Goal: Information Seeking & Learning: Compare options

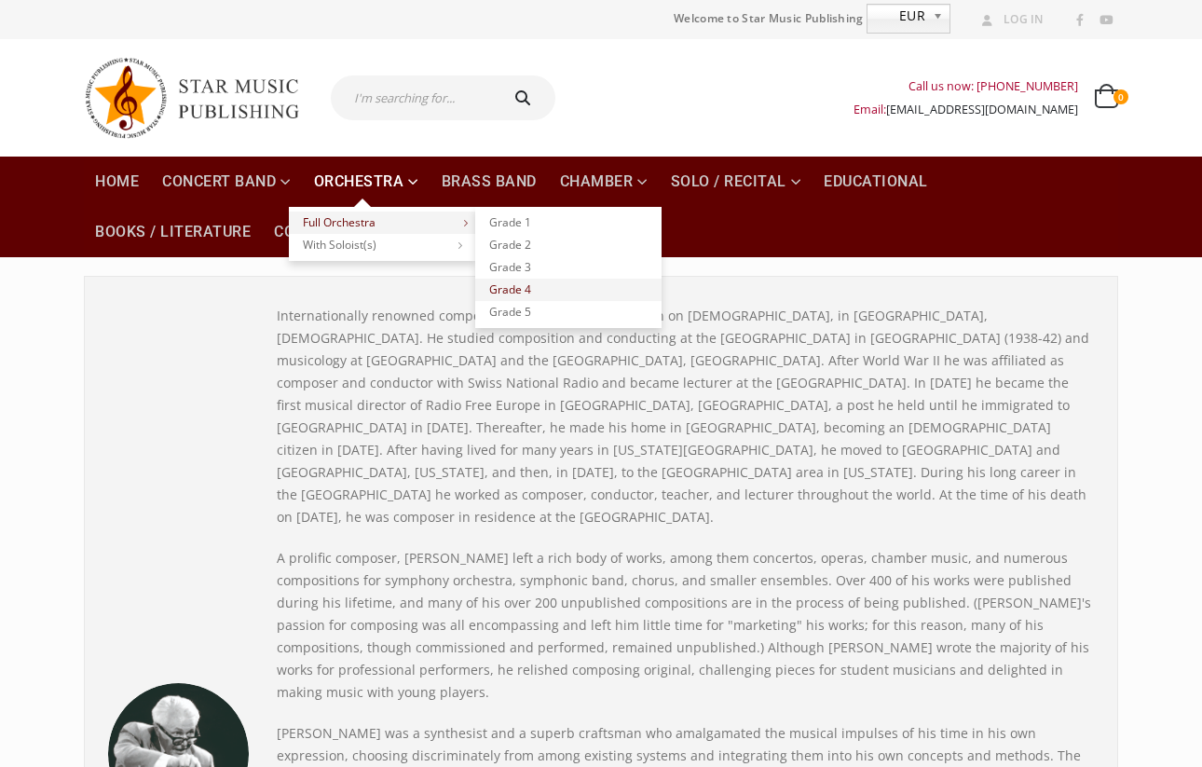
click at [527, 289] on link "Grade 4" at bounding box center [568, 290] width 186 height 22
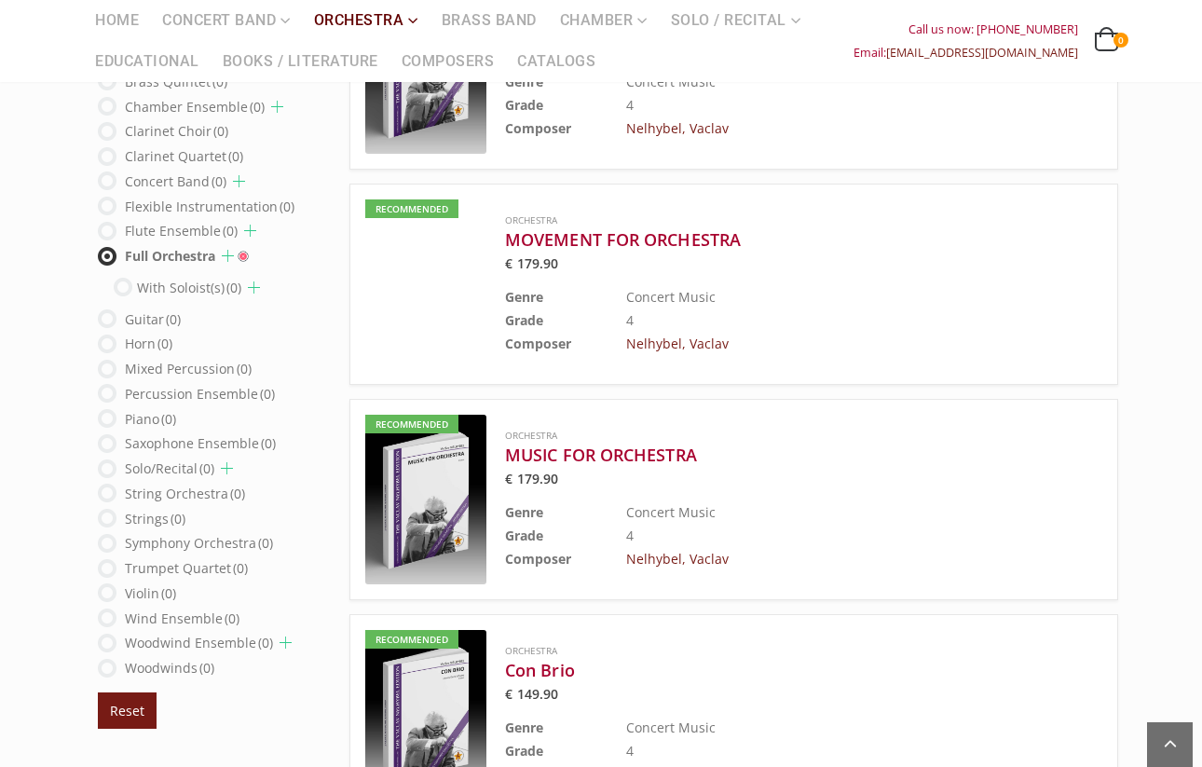
scroll to position [960, 0]
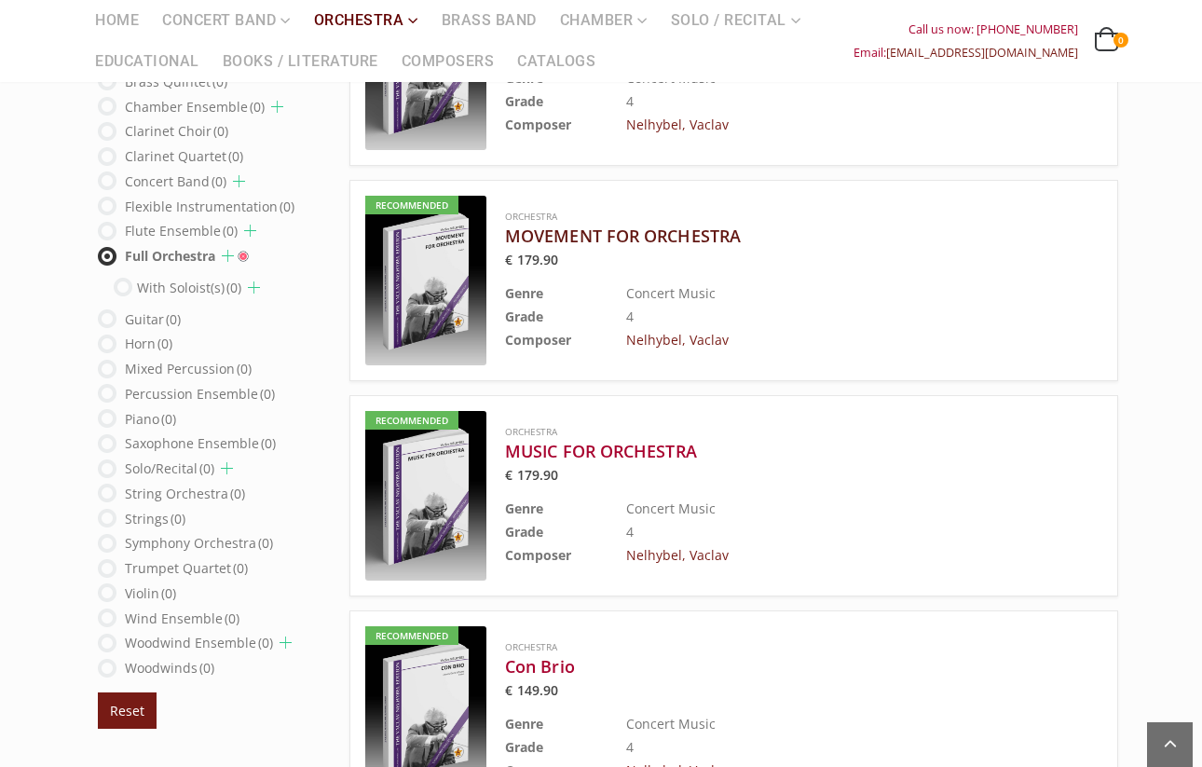
click at [641, 232] on h3 "MOVEMENT FOR ORCHESTRA" at bounding box center [757, 236] width 504 height 22
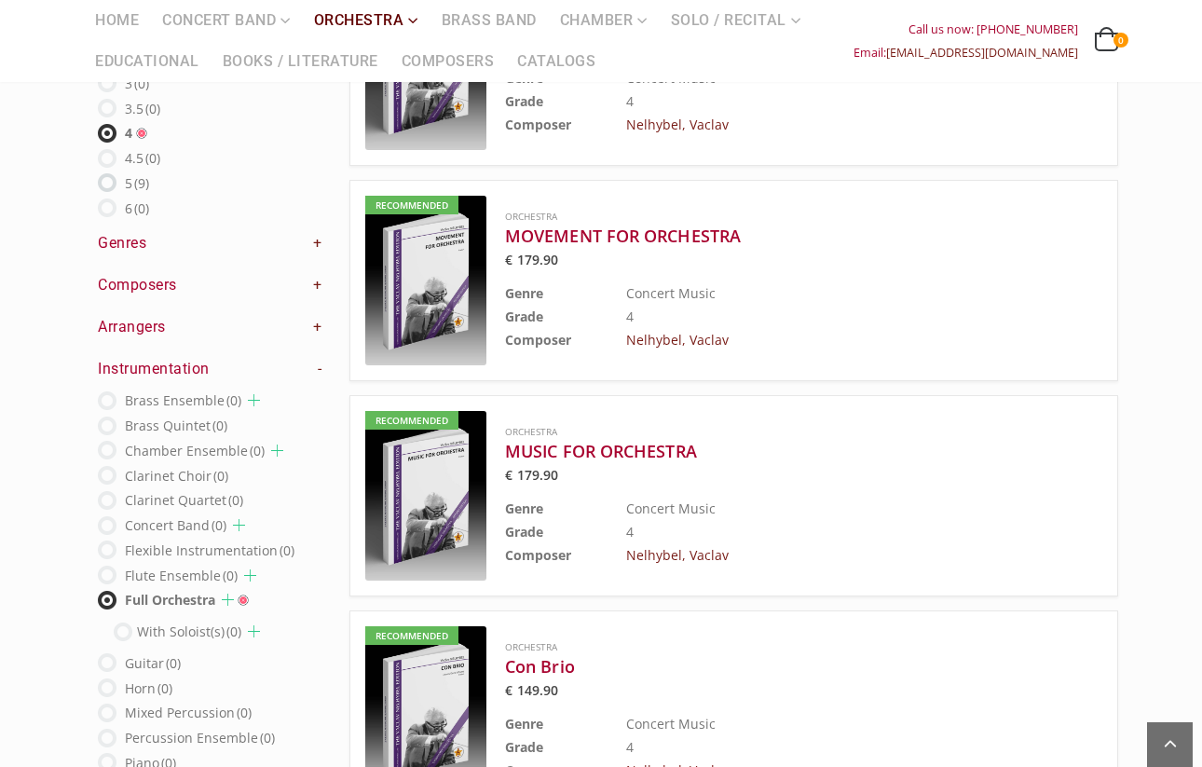
select select "36"
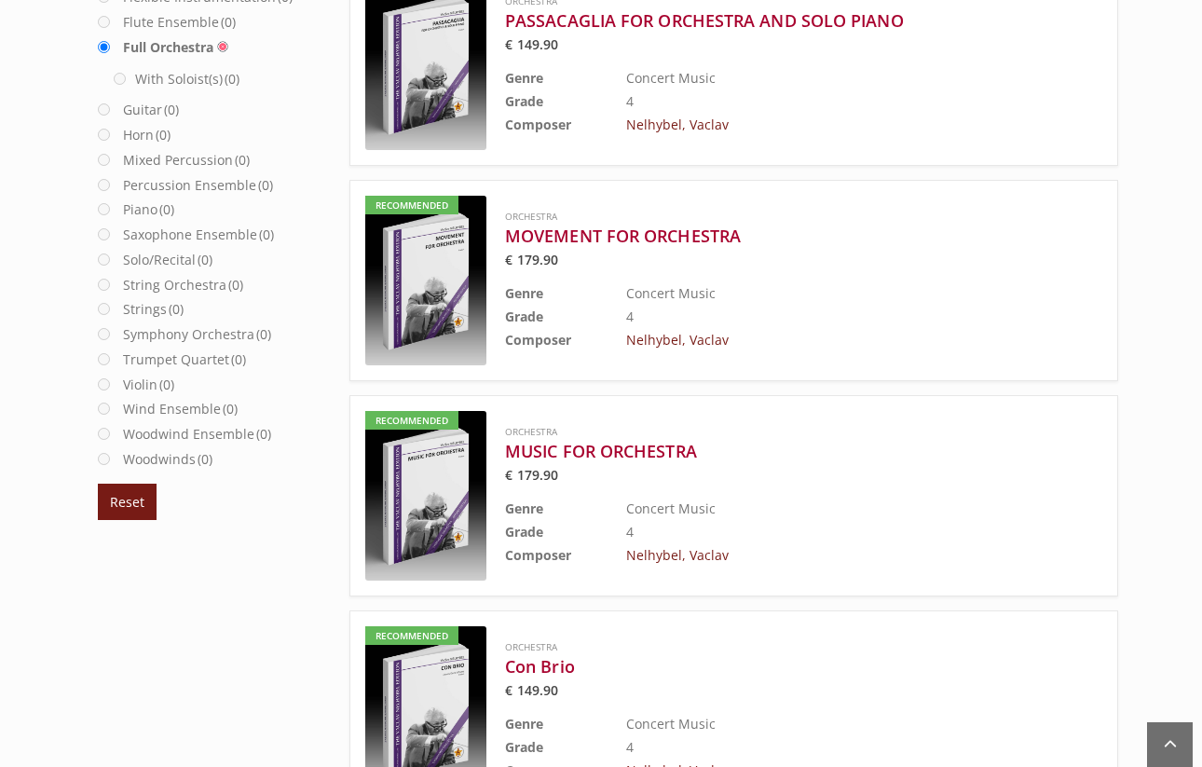
radio input "true"
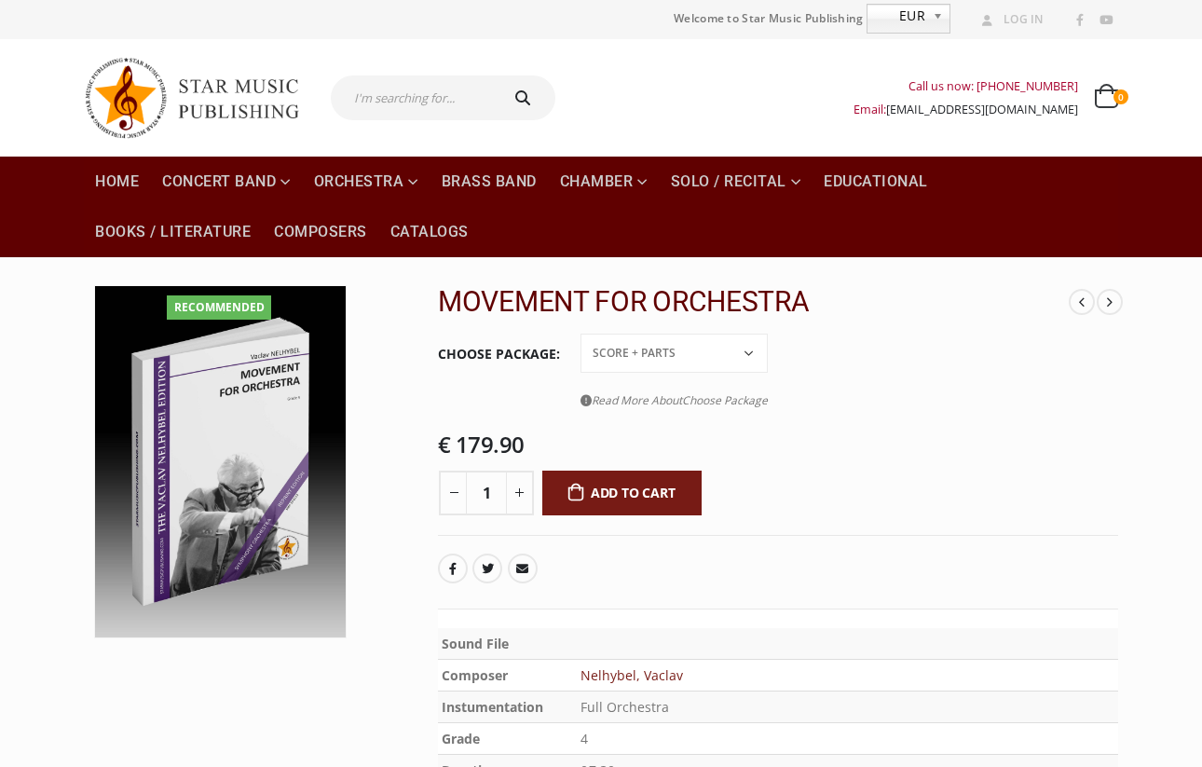
click at [926, 19] on link "EUR" at bounding box center [909, 19] width 84 height 30
click at [970, 54] on div "Call us now: +49-156-7875-3775 Email: info@starmusicpublishing.com 0 0 items 0 …" at bounding box center [601, 97] width 1063 height 117
click at [725, 350] on select "Conductor Score PDF File Score + Parts Score + Parts + PDF File" at bounding box center [674, 353] width 187 height 39
click at [581, 334] on select "Conductor Score PDF File Score + Parts Score + Parts + PDF File" at bounding box center [674, 353] width 187 height 39
select select "pdf-file"
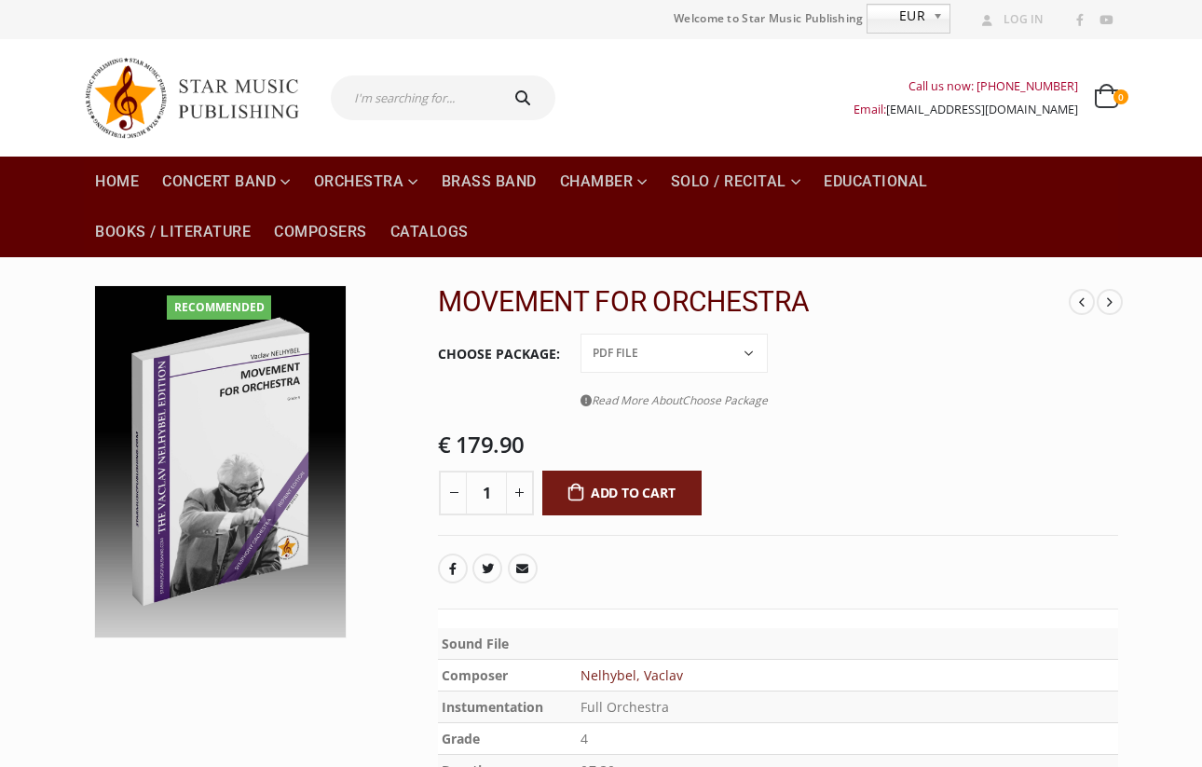
click at [749, 357] on select "Conductor Score PDF File Score + Parts Score + Parts + PDF File" at bounding box center [674, 353] width 187 height 39
click at [581, 334] on select "Conductor Score PDF File Score + Parts Score + Parts + PDF File" at bounding box center [674, 353] width 187 height 39
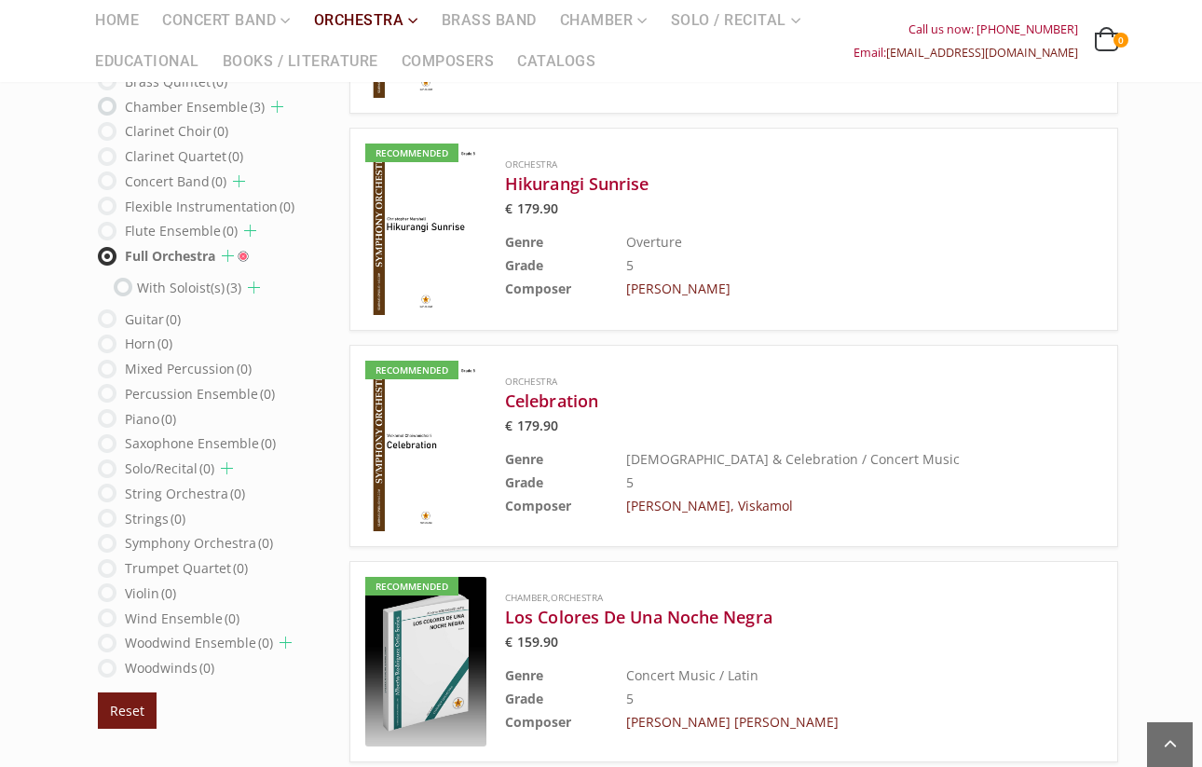
scroll to position [1020, 0]
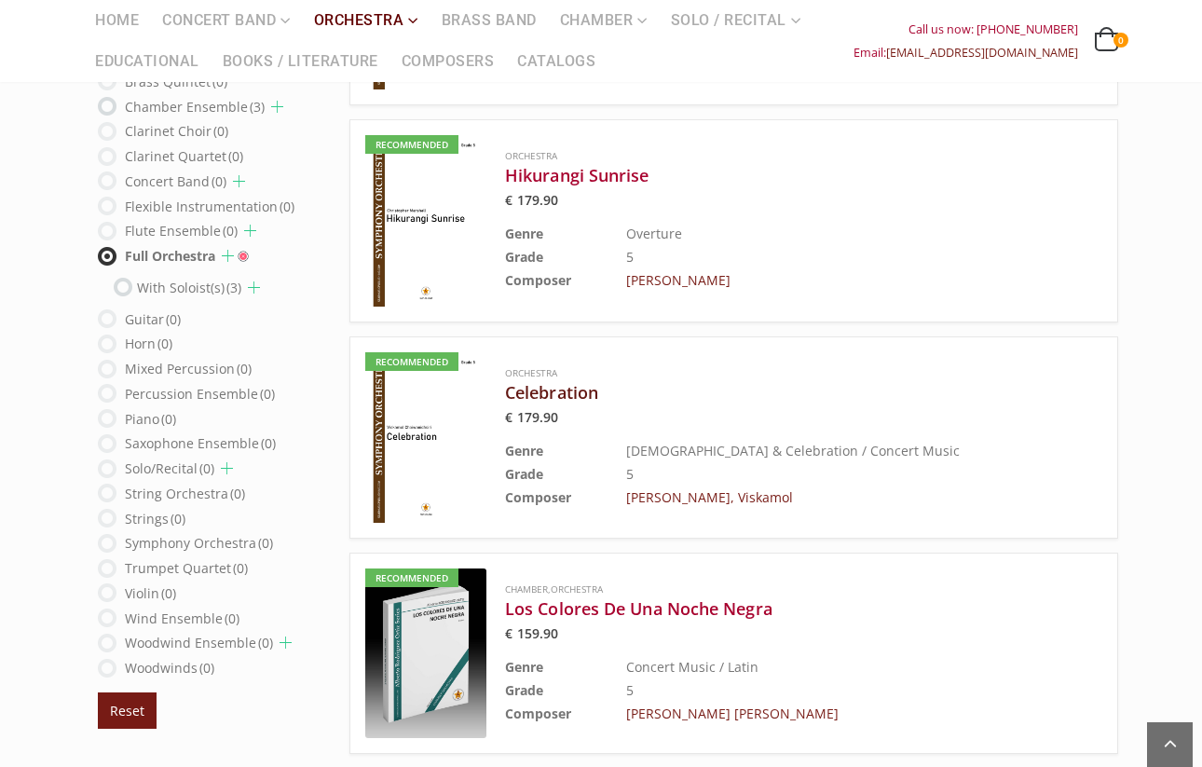
click at [521, 392] on h3 "Celebration" at bounding box center [757, 392] width 504 height 22
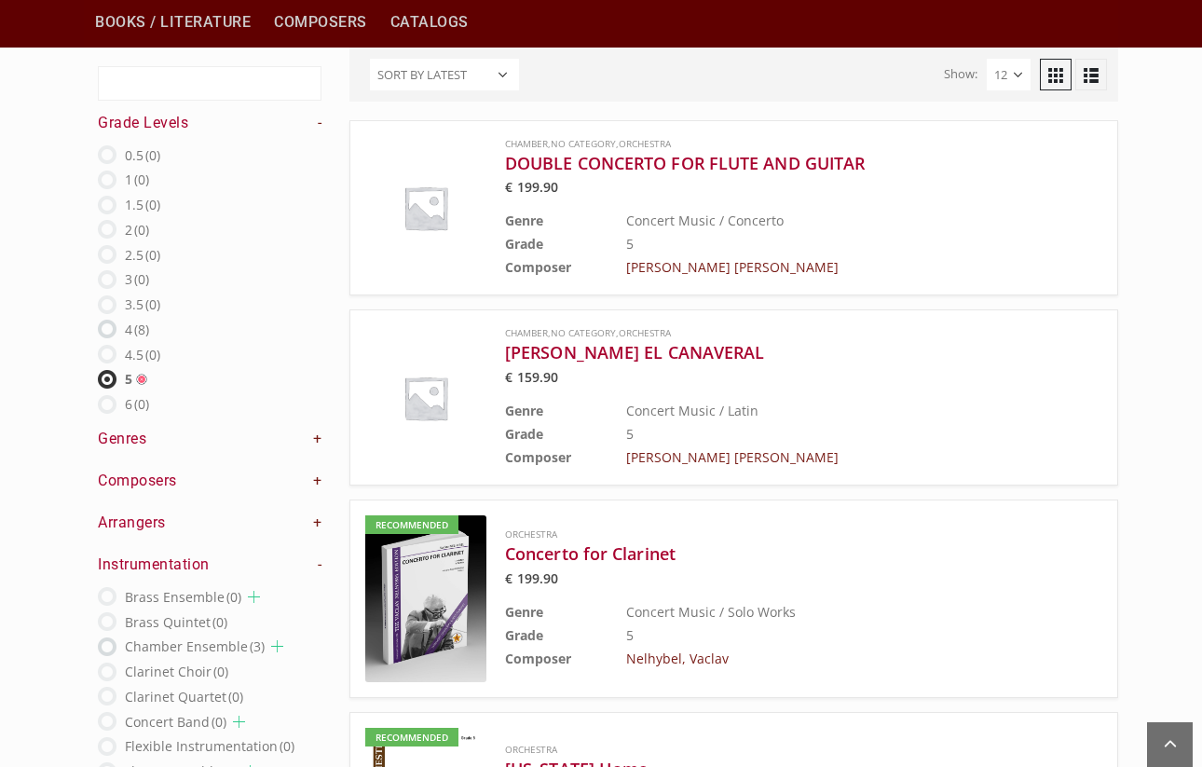
scroll to position [0, 0]
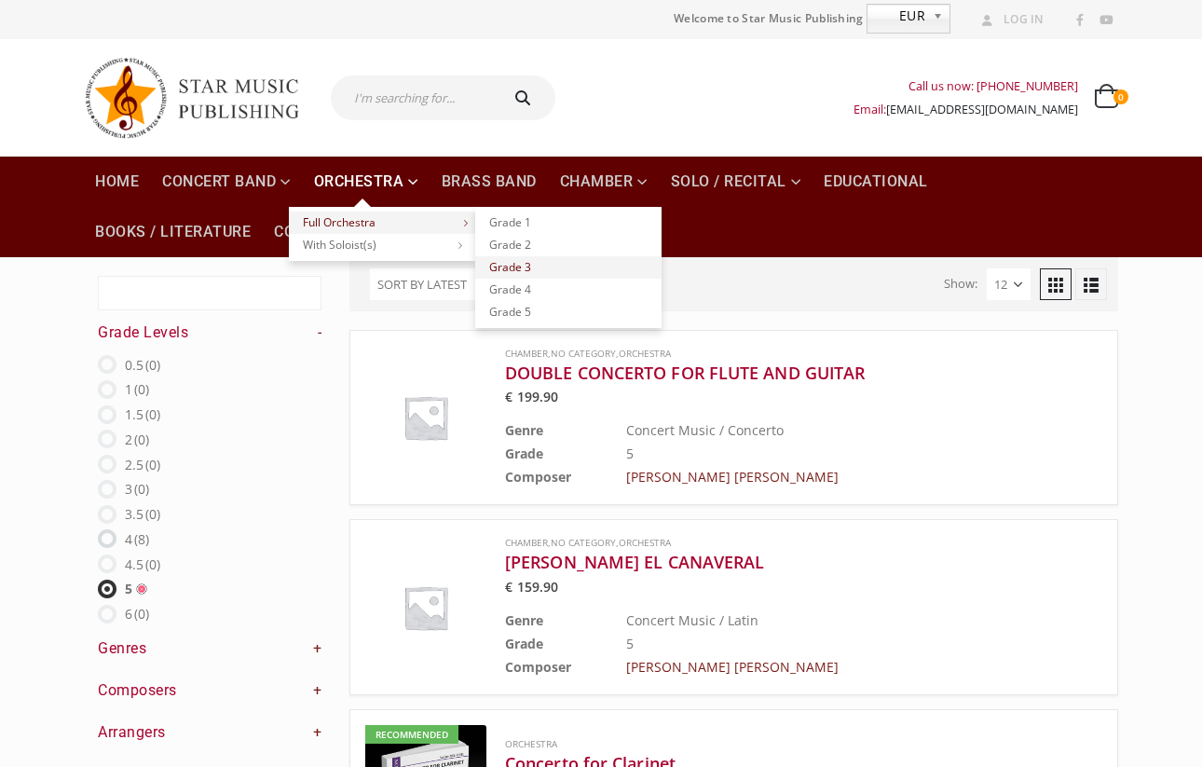
click at [514, 271] on link "Grade 3" at bounding box center [568, 267] width 186 height 22
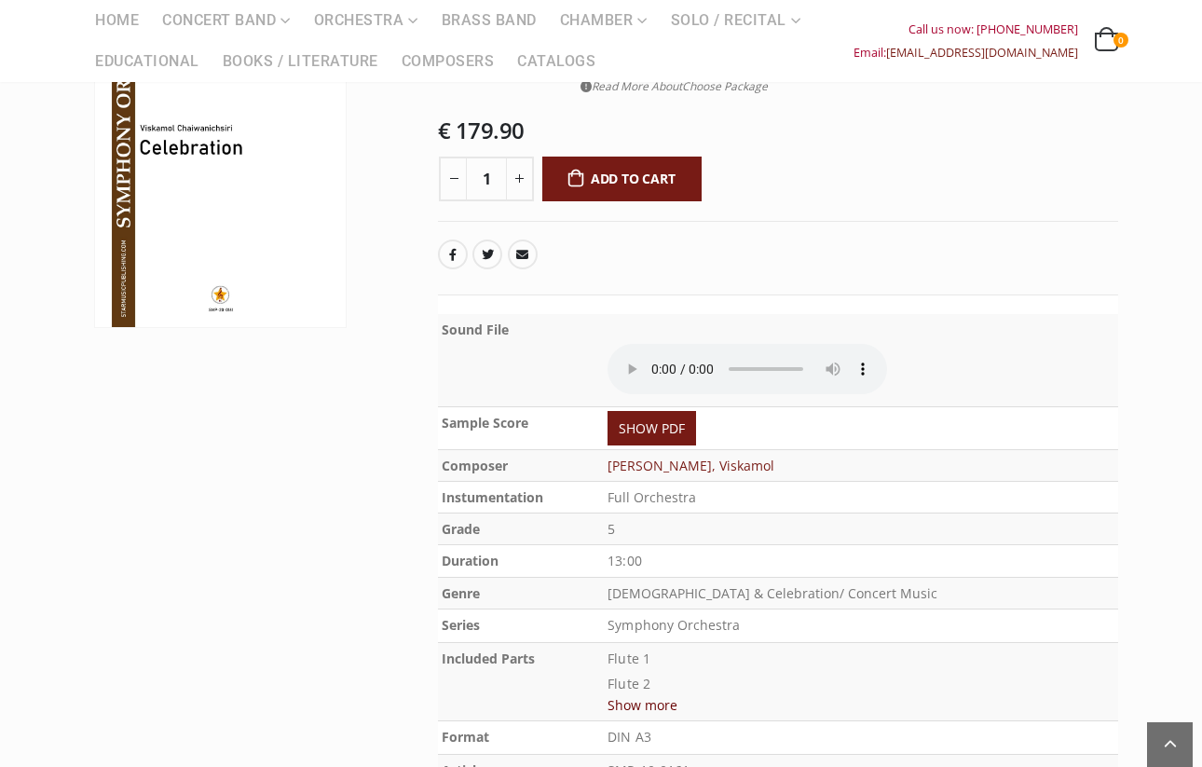
scroll to position [319, 0]
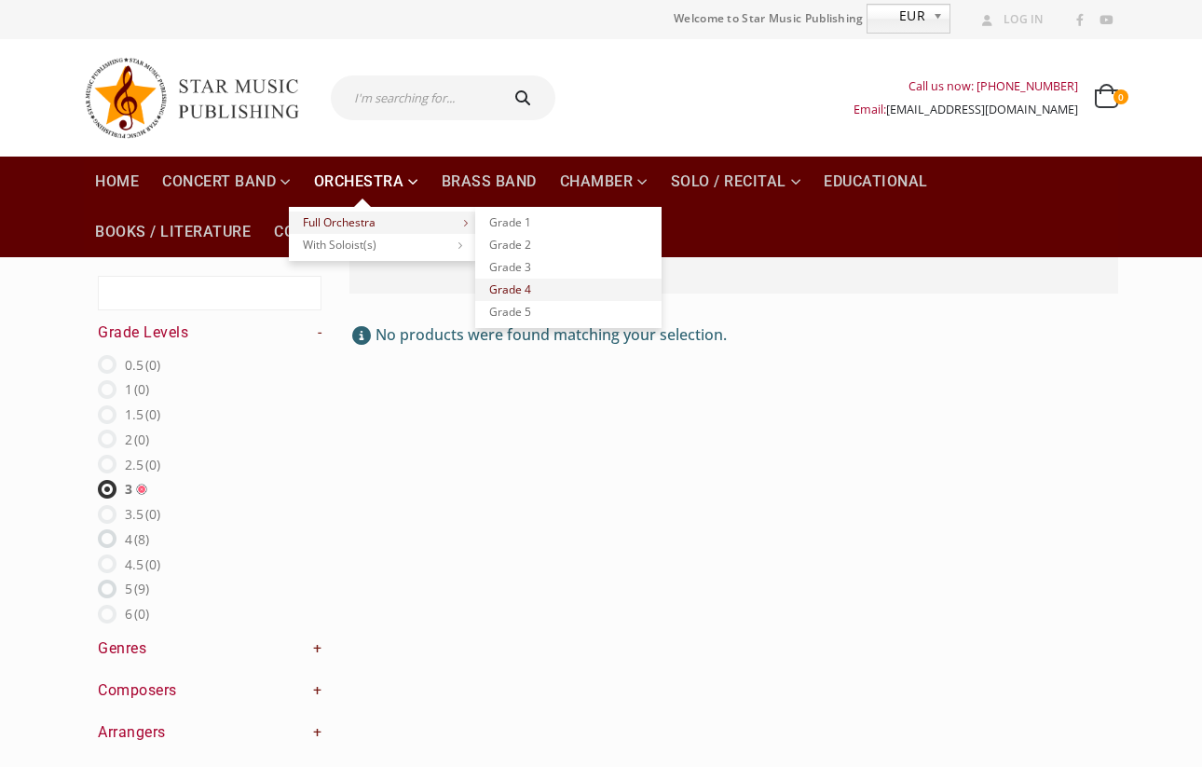
click at [505, 286] on link "Grade 4" at bounding box center [568, 290] width 186 height 22
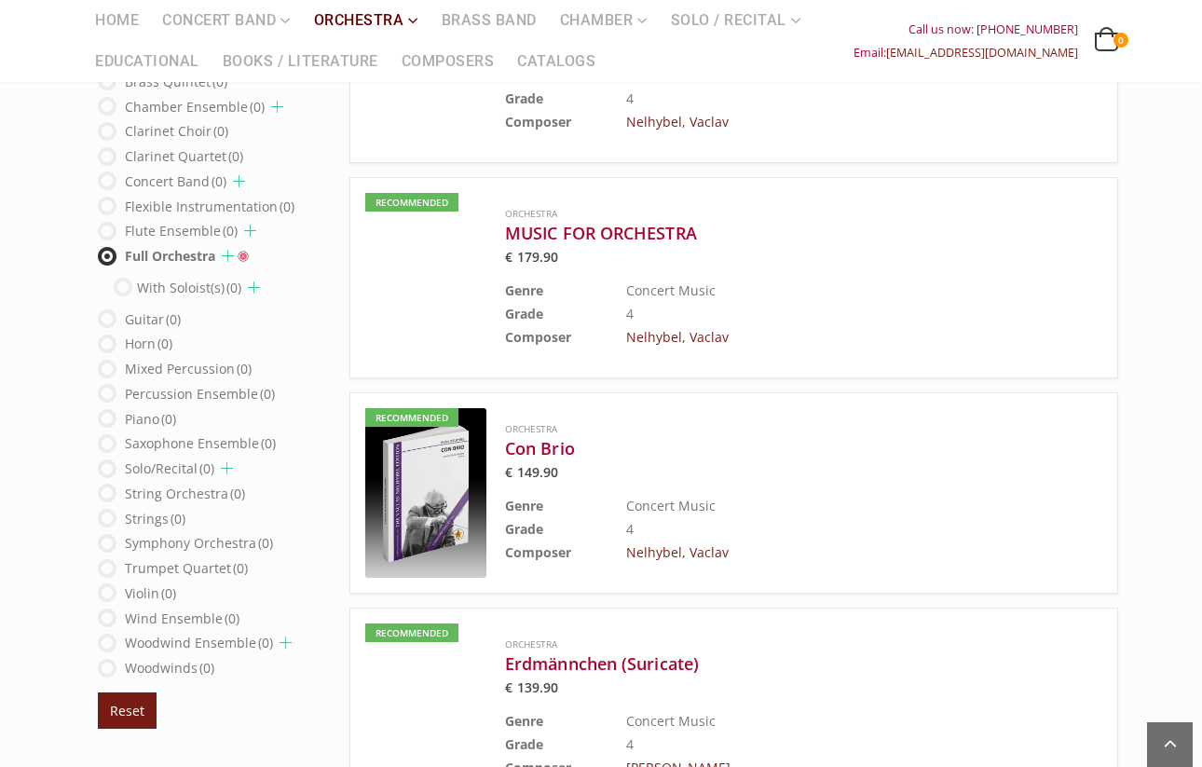
scroll to position [1185, 0]
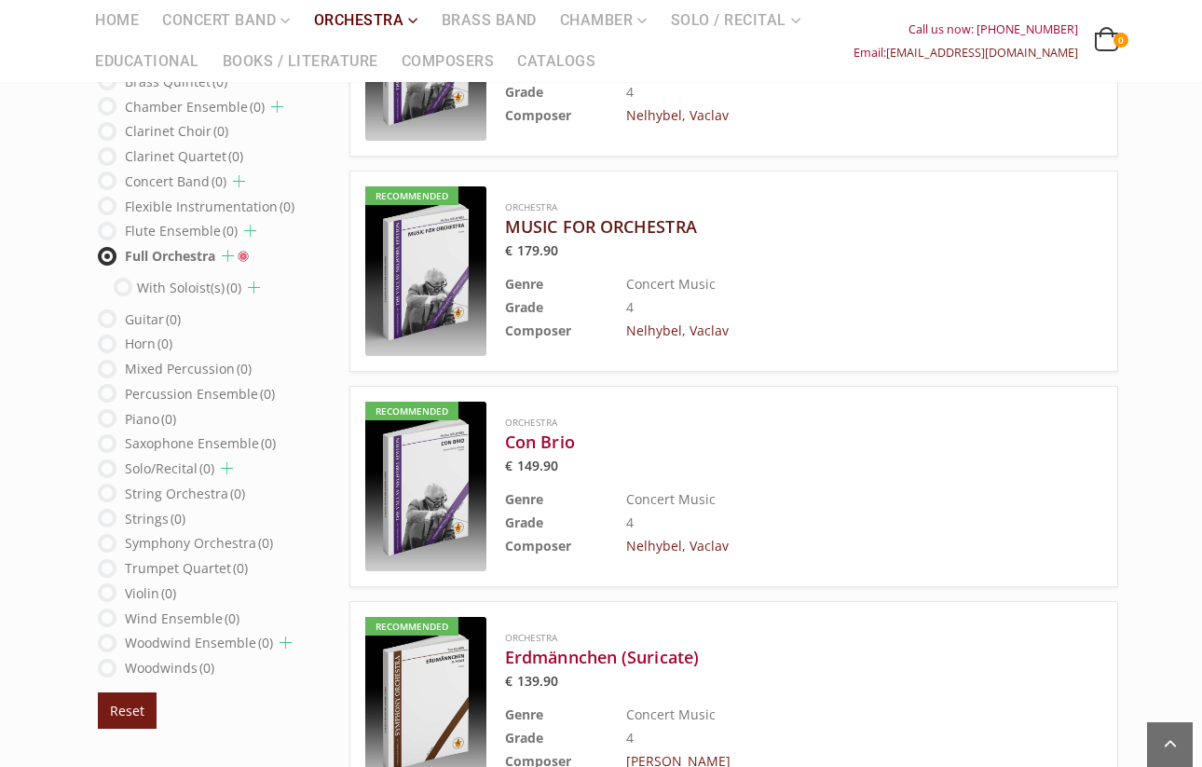
click at [617, 225] on h3 "MUSIC FOR ORCHESTRA" at bounding box center [757, 226] width 504 height 22
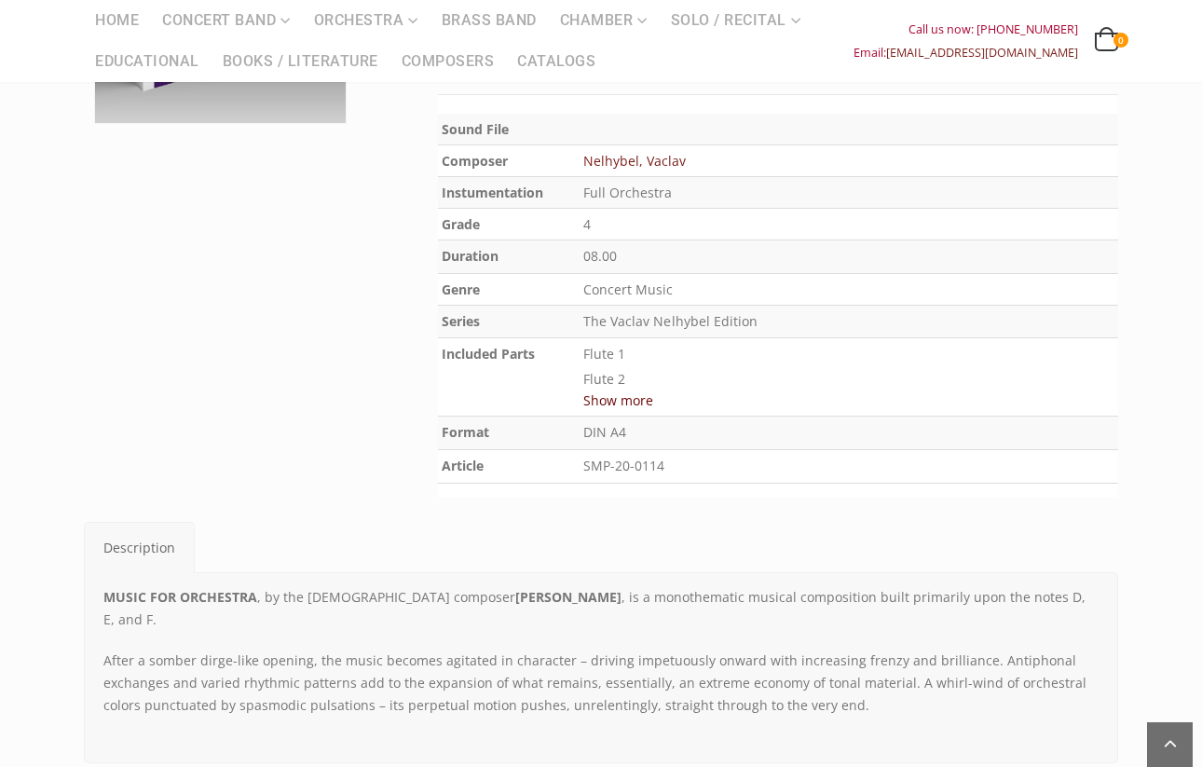
scroll to position [511, 0]
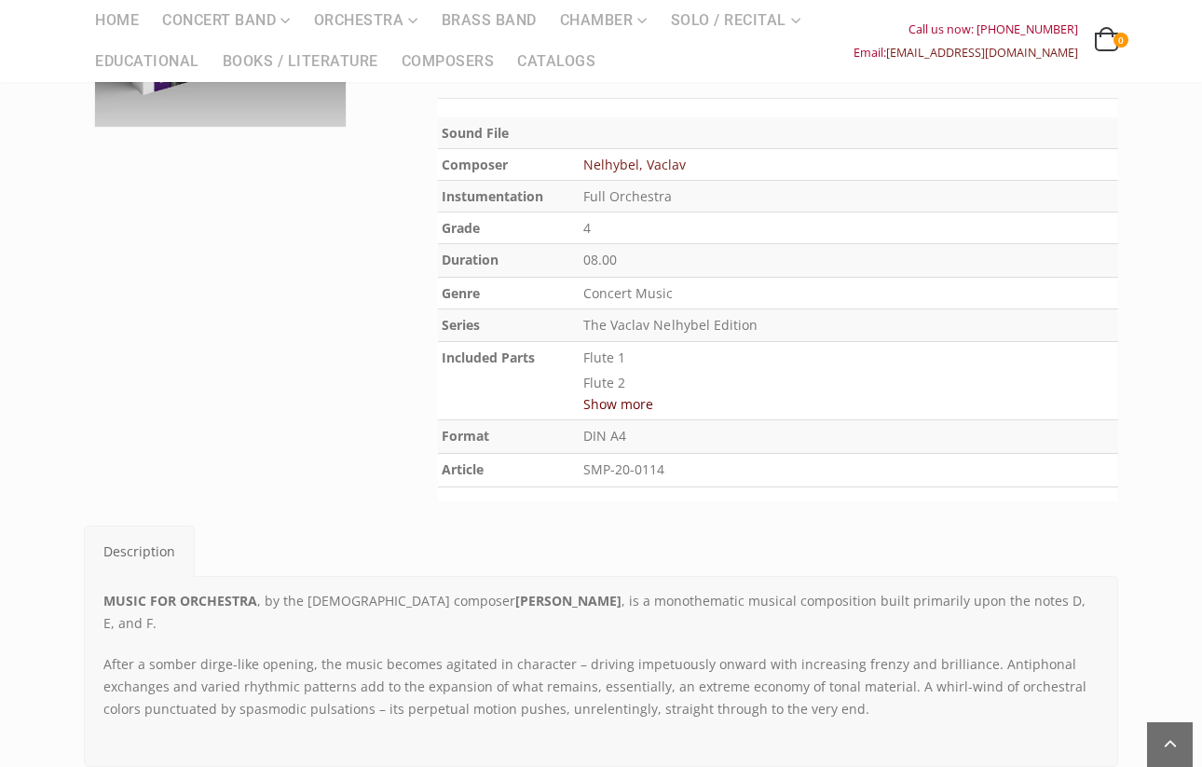
click at [633, 400] on button "Show more" at bounding box center [619, 403] width 70 height 23
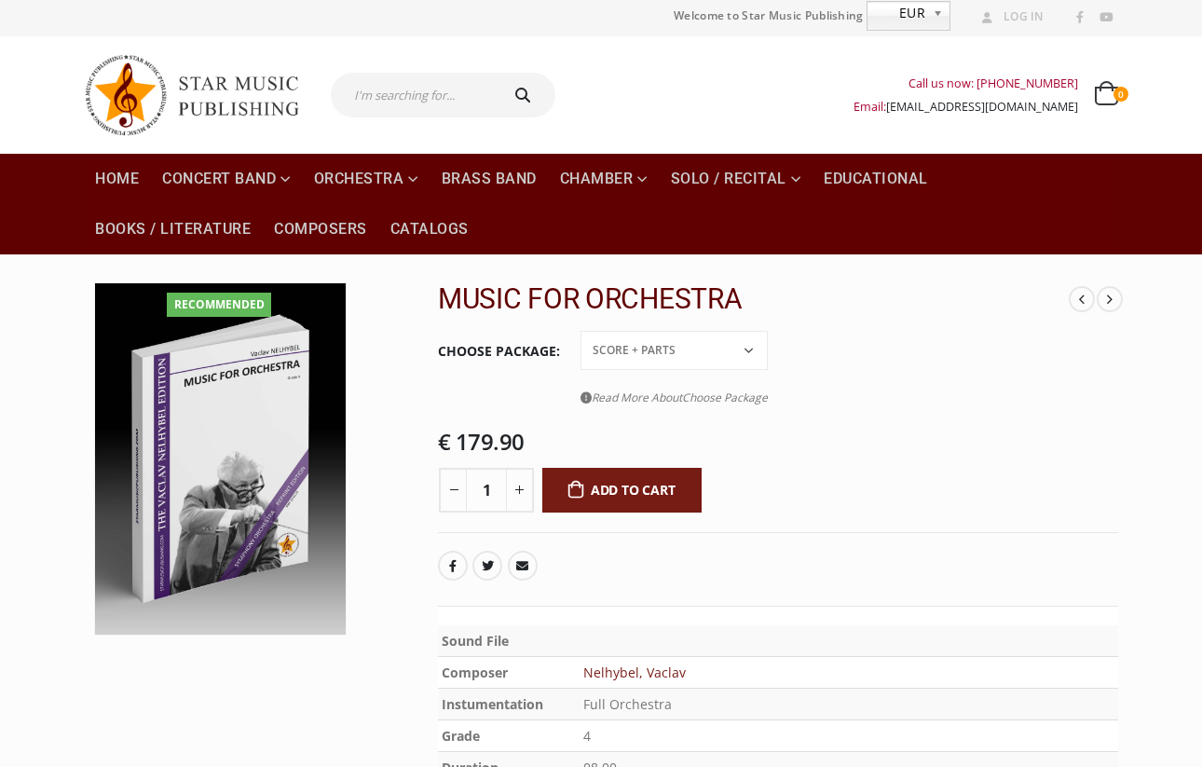
scroll to position [0, 0]
